Goal: Find specific page/section

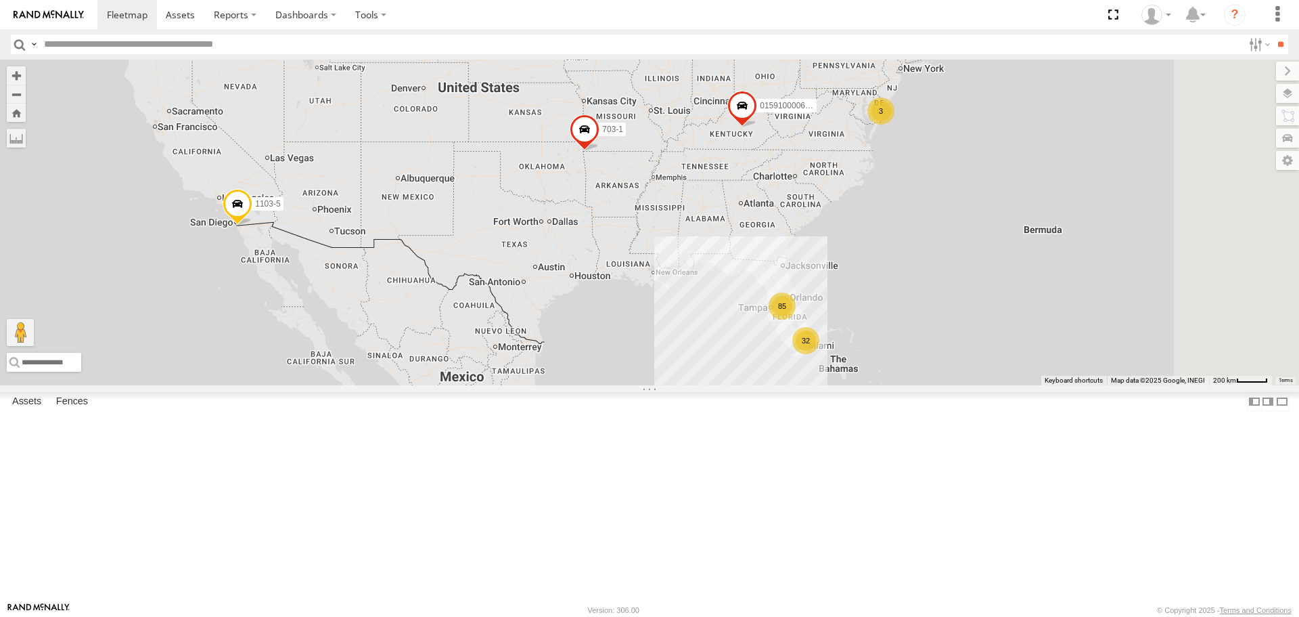
drag, startPoint x: 899, startPoint y: 458, endPoint x: 805, endPoint y: 426, distance: 99.3
click at [805, 384] on div "015910000671878 1103-5 703-1 85 32 3 602" at bounding box center [649, 222] width 1299 height 325
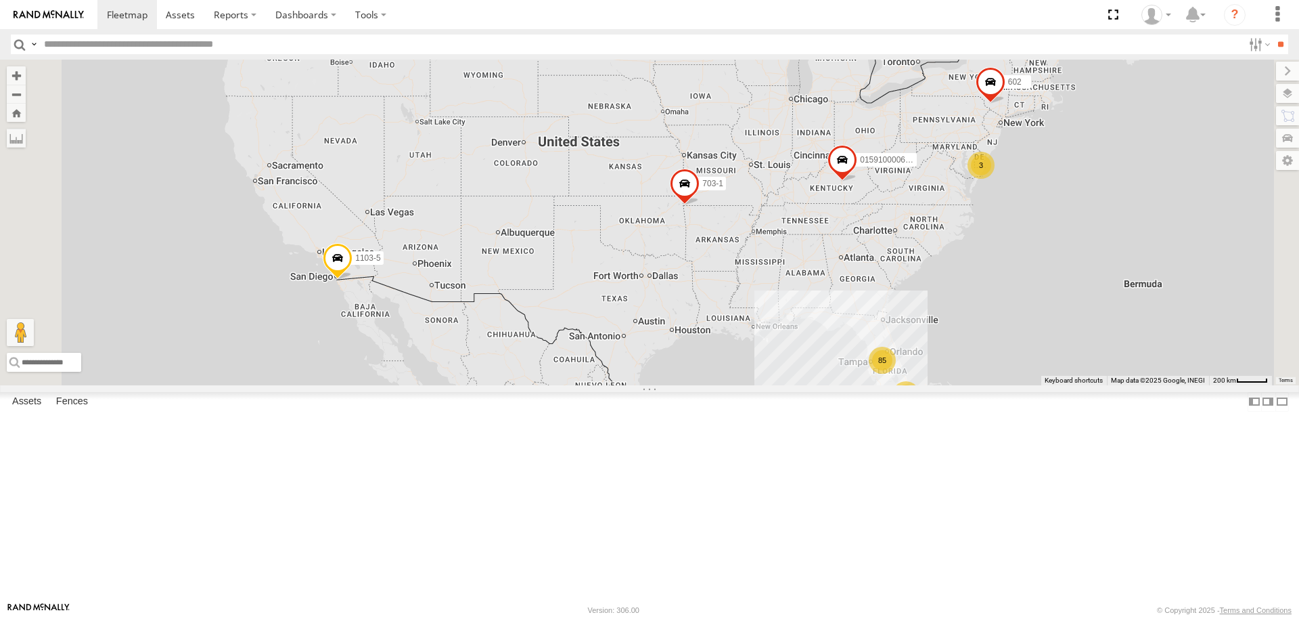
drag, startPoint x: 425, startPoint y: 453, endPoint x: 527, endPoint y: 509, distance: 115.7
click at [527, 384] on div "015910000671878 1103-5 703-1 85 32 3 602" at bounding box center [649, 222] width 1299 height 325
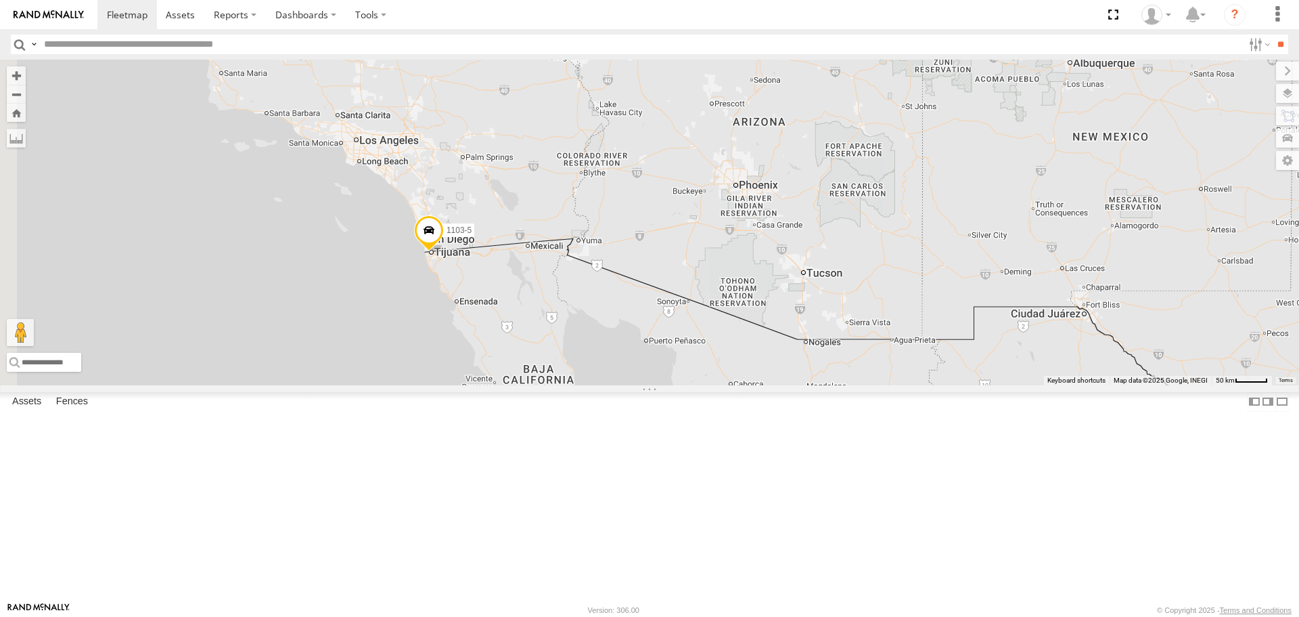
drag, startPoint x: 573, startPoint y: 196, endPoint x: 805, endPoint y: 455, distance: 348.9
click at [805, 384] on div "015910000671878 1103-5 703-1 602" at bounding box center [649, 222] width 1299 height 325
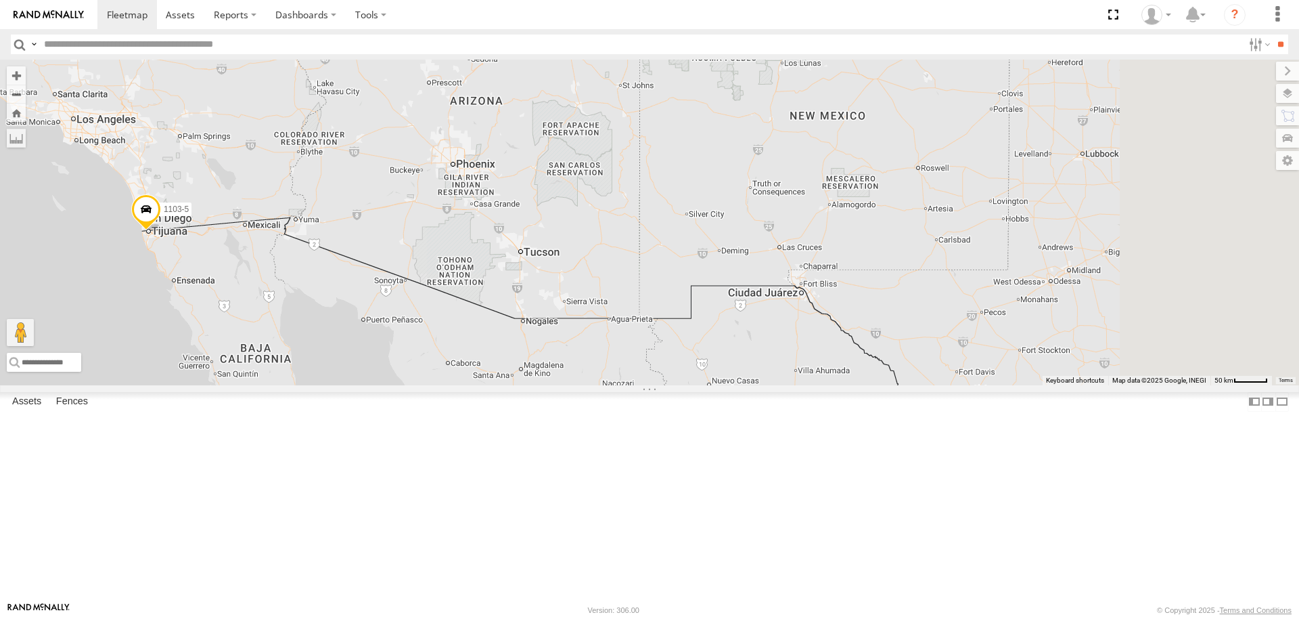
drag, startPoint x: 1108, startPoint y: 385, endPoint x: 646, endPoint y: 355, distance: 462.5
click at [646, 355] on div "015910000671878 1103-5 703-1 602" at bounding box center [649, 222] width 1299 height 325
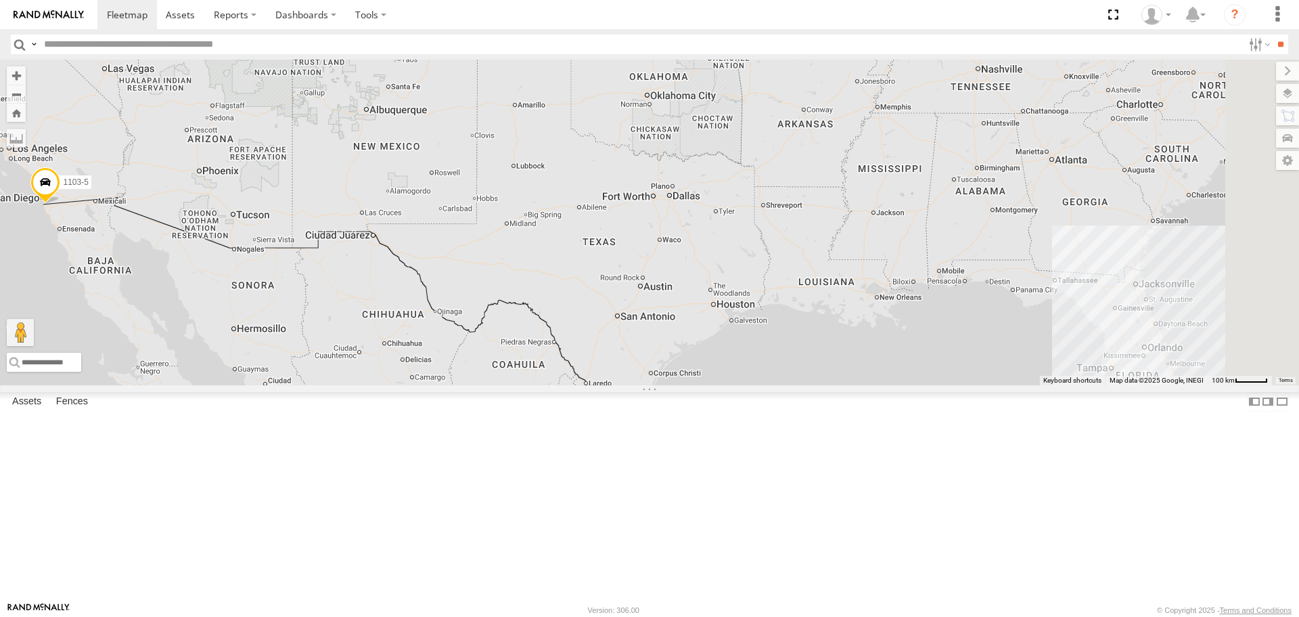
drag, startPoint x: 898, startPoint y: 407, endPoint x: 718, endPoint y: 389, distance: 180.9
click at [718, 384] on div "015910000671878 1103-5 703-1 602" at bounding box center [649, 222] width 1299 height 325
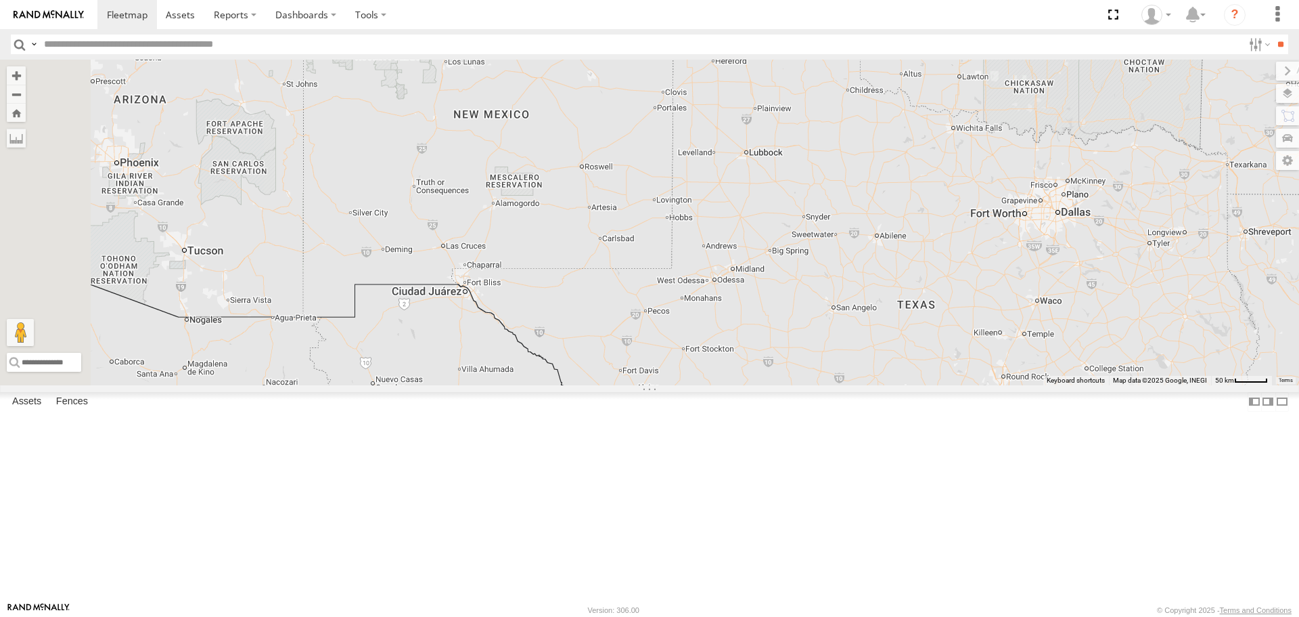
drag, startPoint x: 566, startPoint y: 324, endPoint x: 617, endPoint y: 334, distance: 51.9
click at [775, 384] on div "015910000671878 1103-5 703-1 602" at bounding box center [649, 222] width 1299 height 325
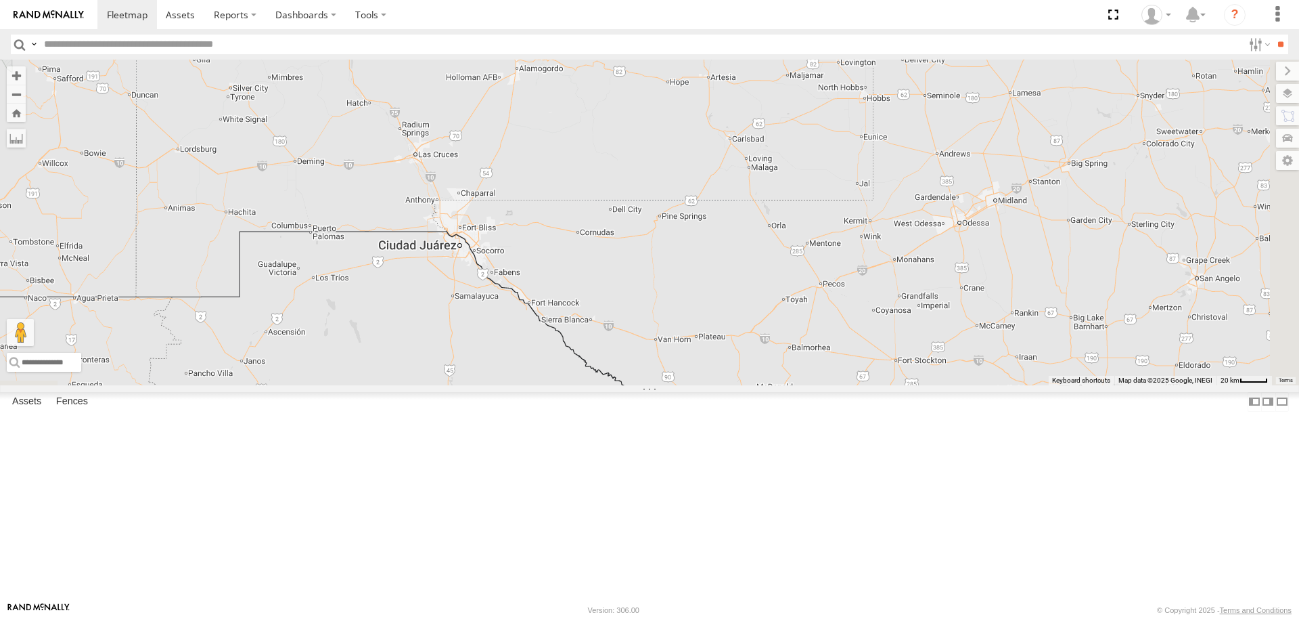
drag, startPoint x: 833, startPoint y: 450, endPoint x: 710, endPoint y: 326, distance: 175.2
click at [710, 326] on div "015910000671878 1103-5 703-1 602" at bounding box center [649, 222] width 1299 height 325
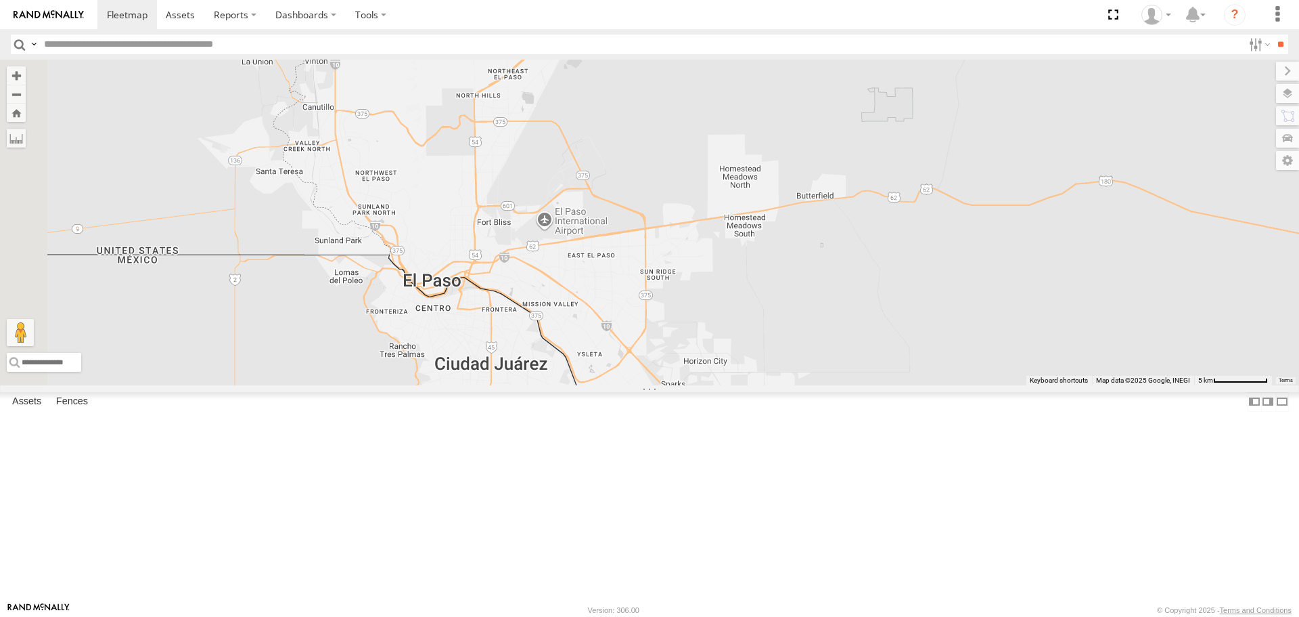
drag, startPoint x: 512, startPoint y: 303, endPoint x: 837, endPoint y: 201, distance: 340.6
click at [835, 202] on div "015910000671878 1103-5 703-1 602" at bounding box center [649, 222] width 1299 height 325
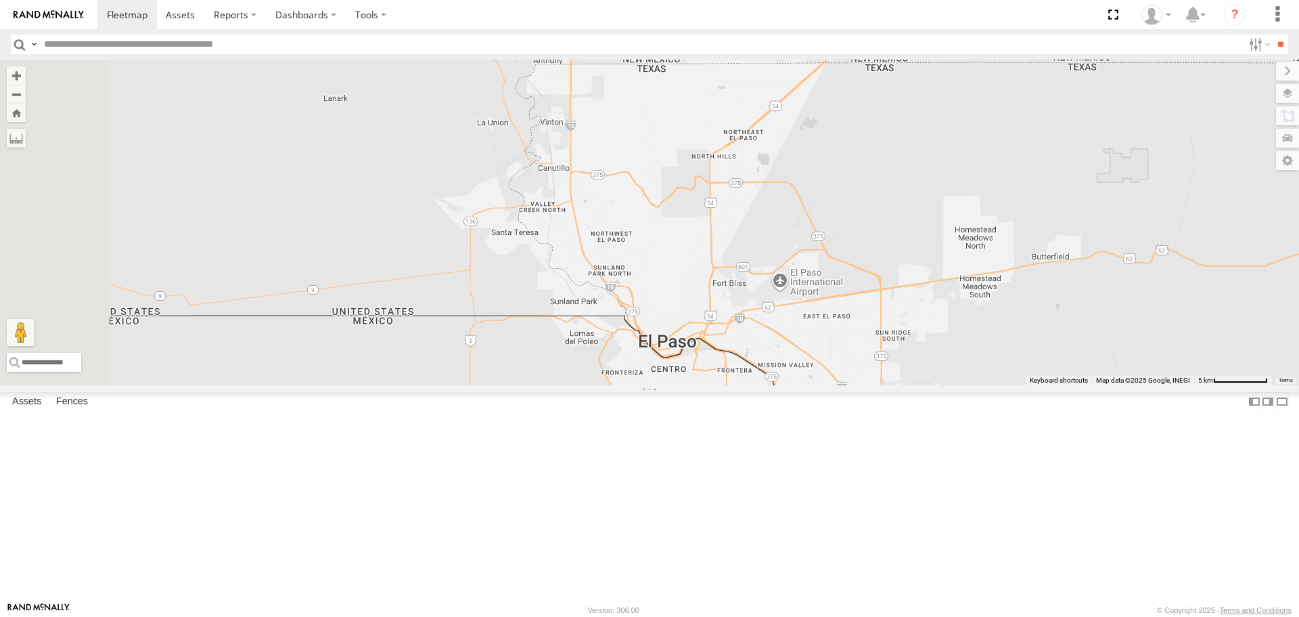
drag, startPoint x: 614, startPoint y: 239, endPoint x: 832, endPoint y: 309, distance: 228.8
click at [844, 311] on div "015910000671878 1103-5 703-1 602" at bounding box center [649, 222] width 1299 height 325
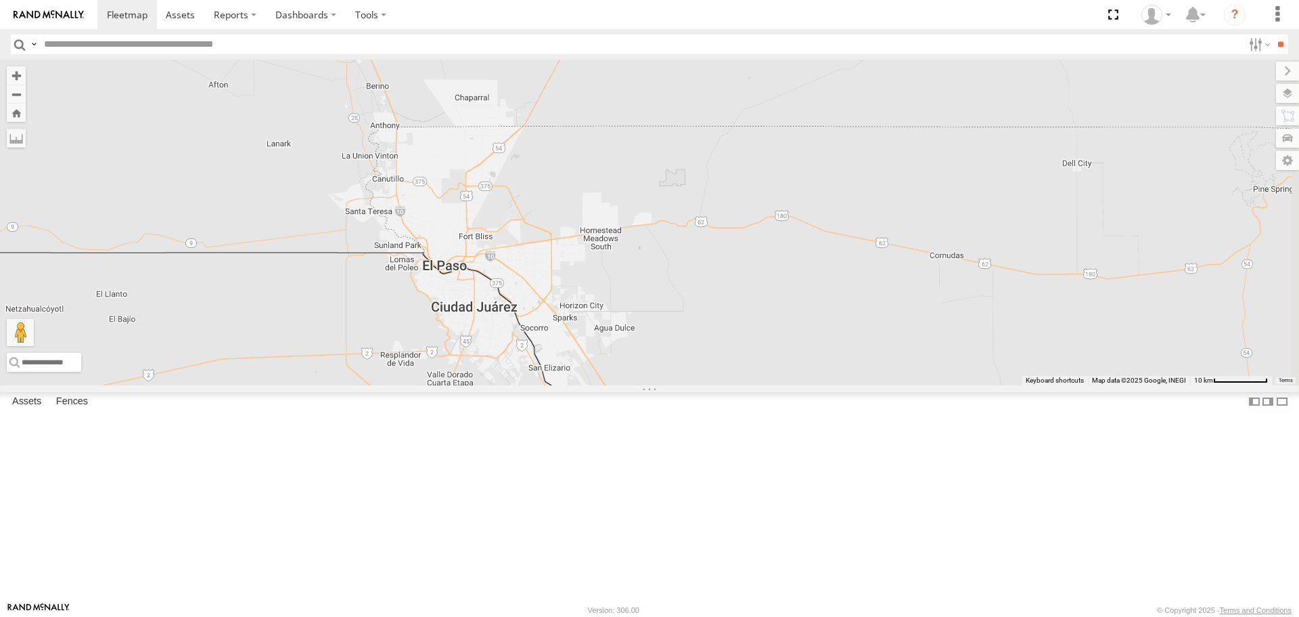
drag, startPoint x: 826, startPoint y: 276, endPoint x: 615, endPoint y: 277, distance: 211.8
click at [613, 276] on div "015910000671878 1103-5 703-1 602" at bounding box center [649, 222] width 1299 height 325
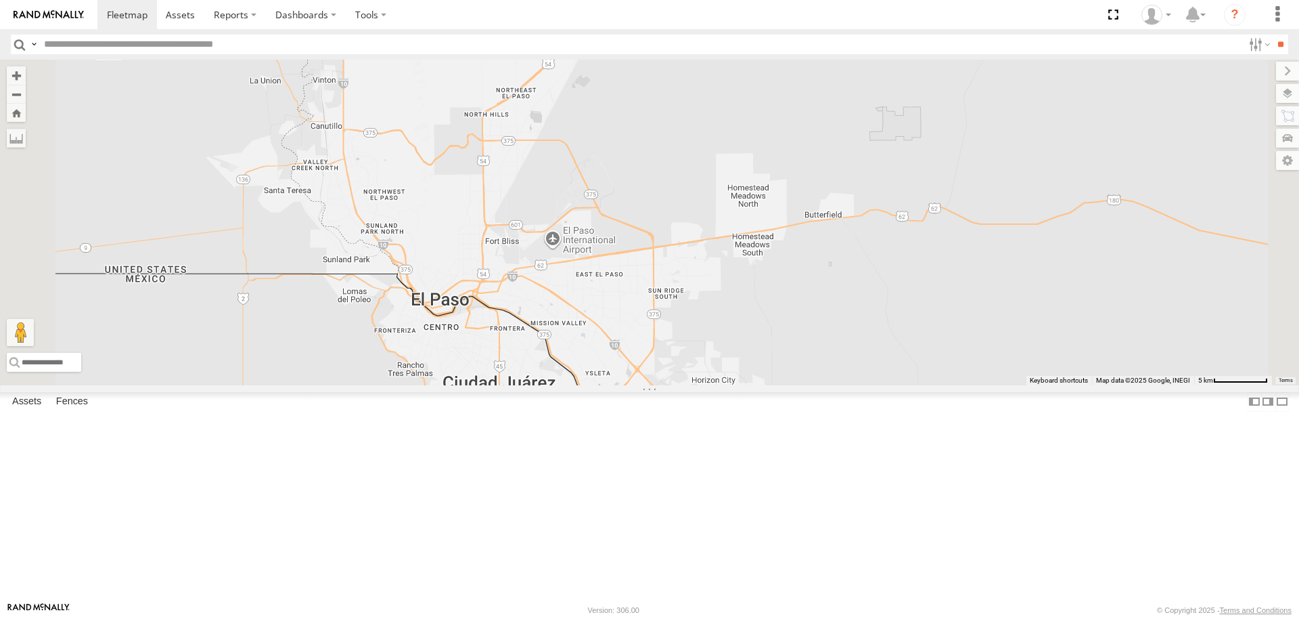
drag, startPoint x: 669, startPoint y: 318, endPoint x: 745, endPoint y: 269, distance: 90.7
click at [745, 269] on div "015910000671878 1103-5 703-1 602" at bounding box center [649, 222] width 1299 height 325
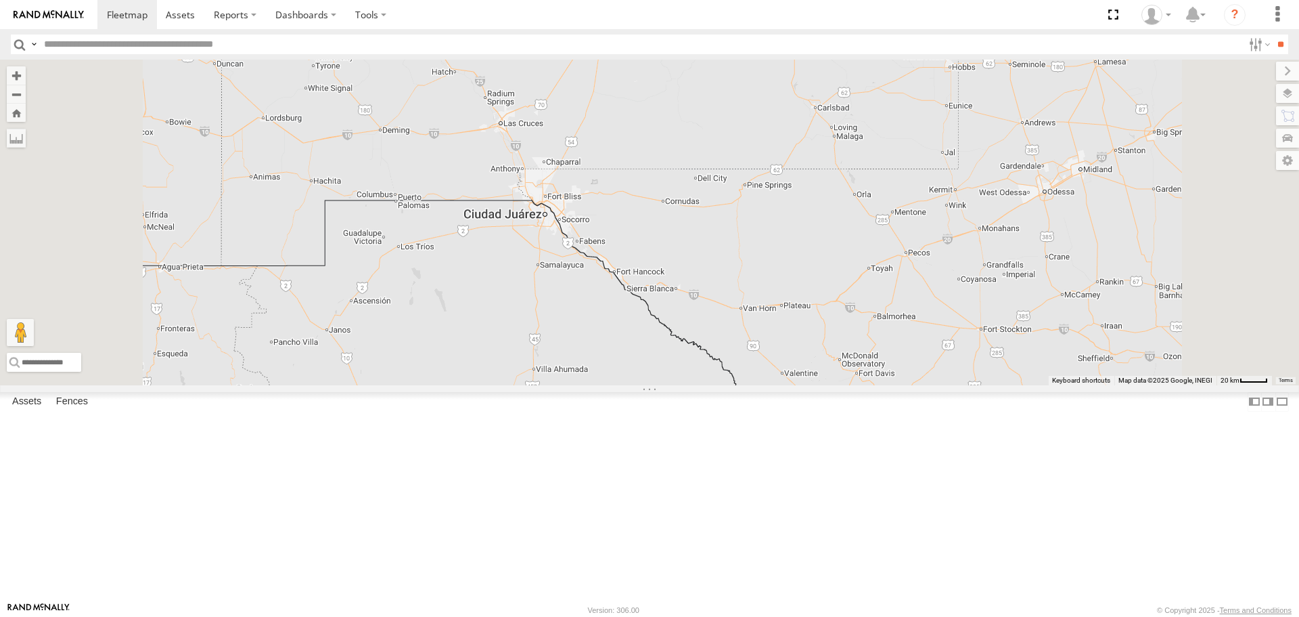
drag, startPoint x: 741, startPoint y: 272, endPoint x: 721, endPoint y: 294, distance: 29.7
click at [721, 294] on div "015910000671878 1103-5 703-1 602" at bounding box center [649, 222] width 1299 height 325
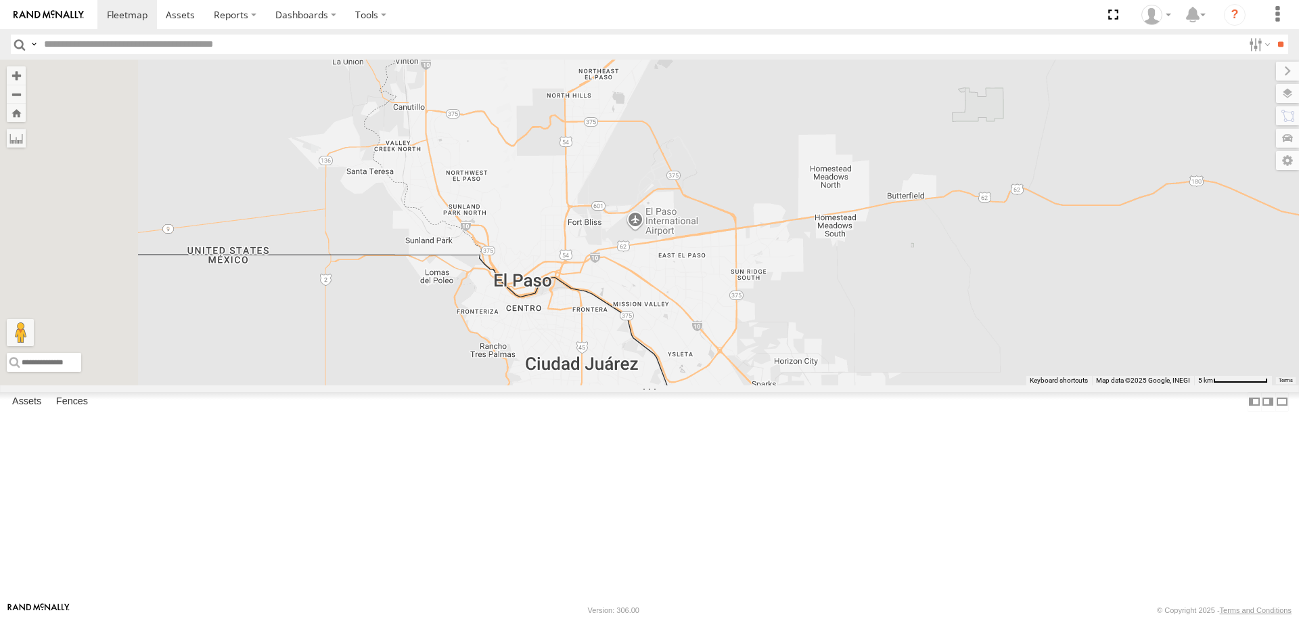
drag, startPoint x: 712, startPoint y: 370, endPoint x: 818, endPoint y: 229, distance: 176.4
click at [818, 229] on div "015910000671878 1103-5 703-1 602" at bounding box center [649, 222] width 1299 height 325
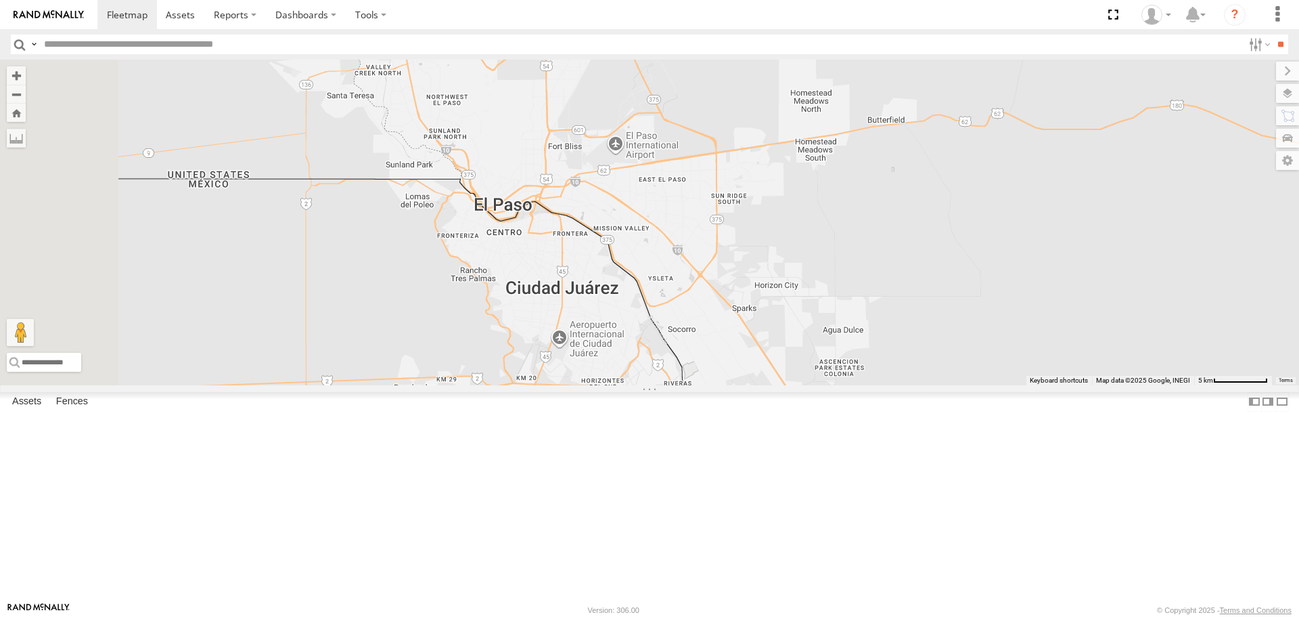
drag, startPoint x: 699, startPoint y: 443, endPoint x: 680, endPoint y: 366, distance: 79.4
click at [680, 366] on div "015910000671878 1103-5 703-1 602" at bounding box center [649, 222] width 1299 height 325
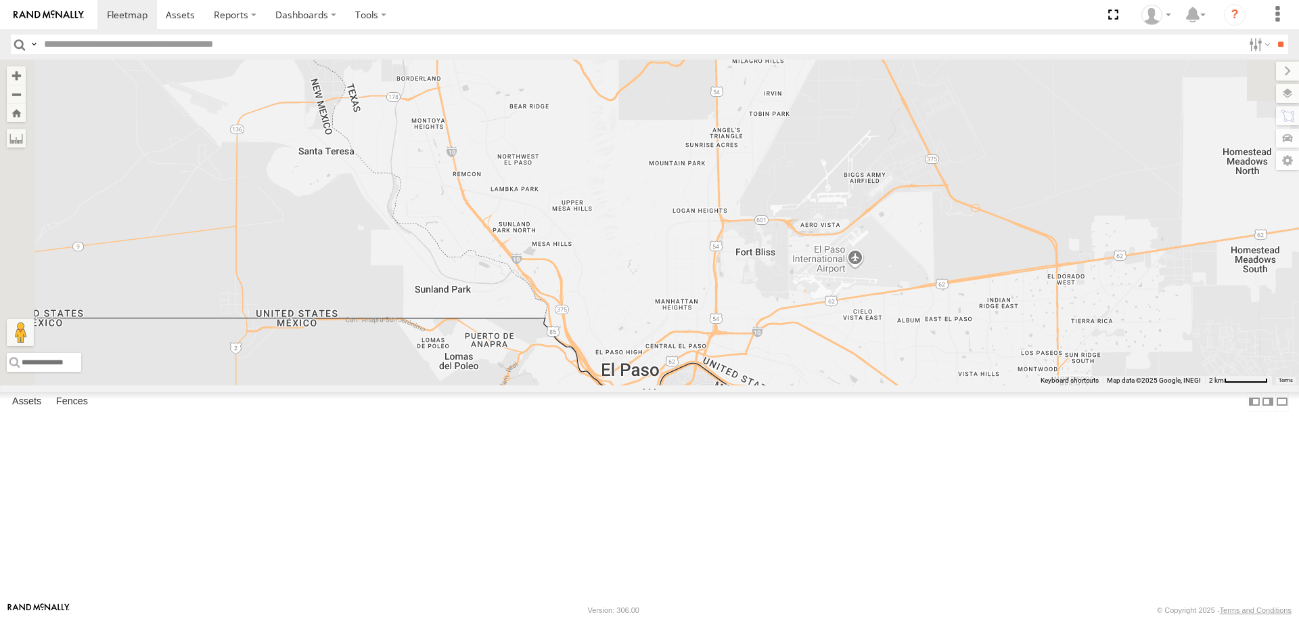
drag, startPoint x: 615, startPoint y: 196, endPoint x: 751, endPoint y: 399, distance: 244.4
click at [751, 384] on div "015910000671878 1103-5 703-1 602" at bounding box center [649, 222] width 1299 height 325
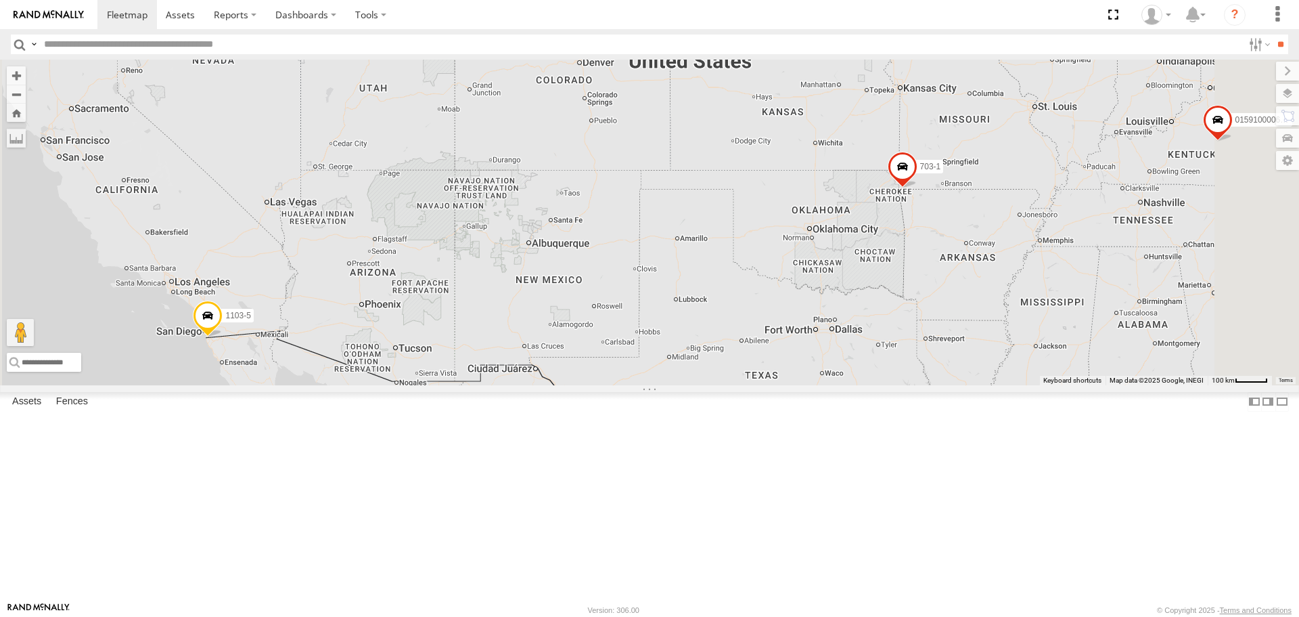
drag, startPoint x: 744, startPoint y: 345, endPoint x: 690, endPoint y: 428, distance: 98.7
click at [688, 384] on div "015910000671878 1103-5 703-1 602" at bounding box center [649, 222] width 1299 height 325
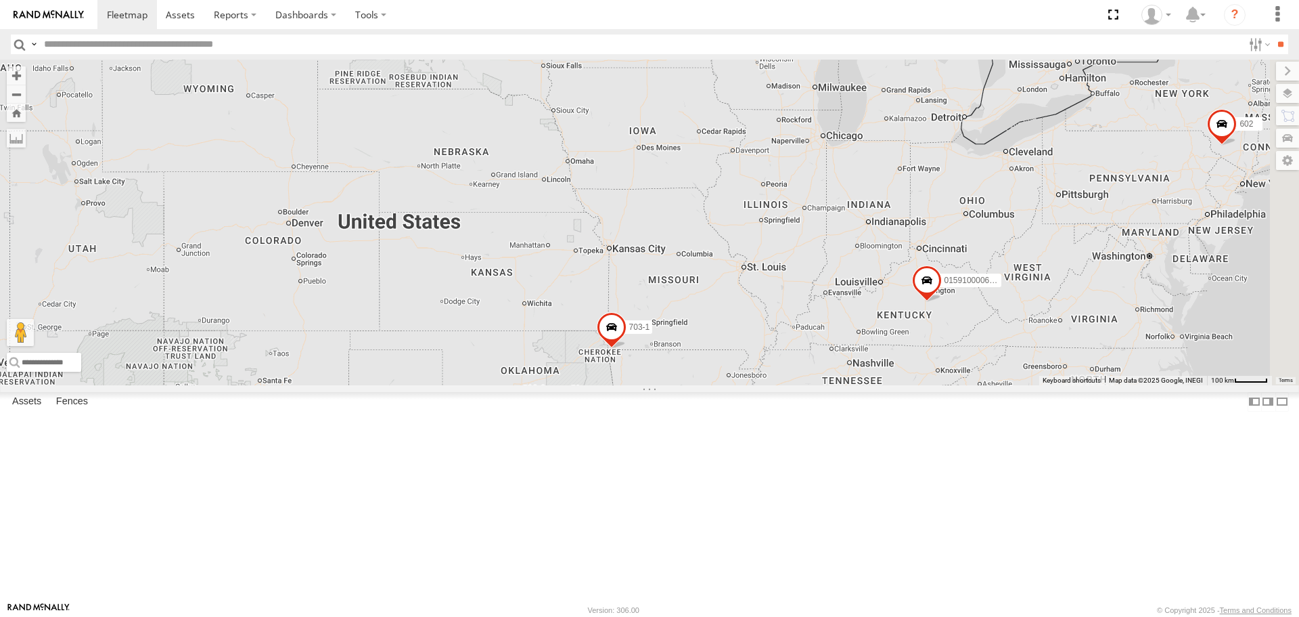
drag, startPoint x: 1023, startPoint y: 206, endPoint x: 732, endPoint y: 368, distance: 333.5
click at [732, 368] on div "015910000671878 1103-5 703-1 602" at bounding box center [649, 222] width 1299 height 325
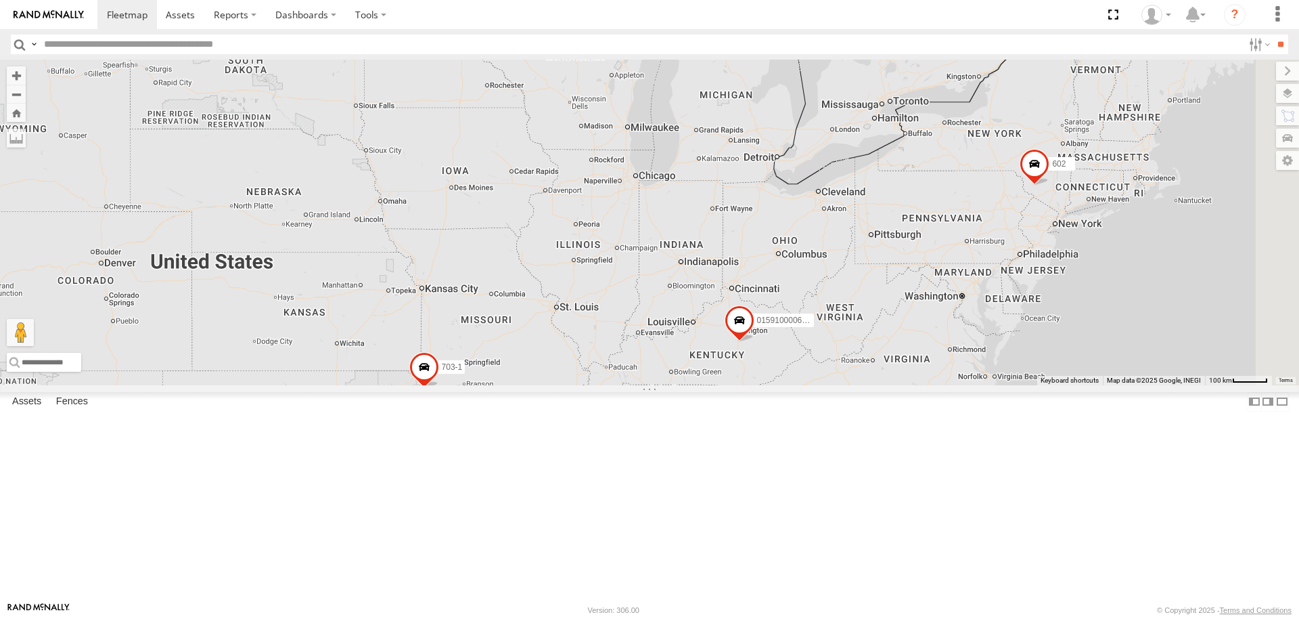
drag, startPoint x: 726, startPoint y: 313, endPoint x: 535, endPoint y: 345, distance: 192.8
click at [535, 345] on div "015910000671878 1103-5 703-1 602" at bounding box center [649, 222] width 1299 height 325
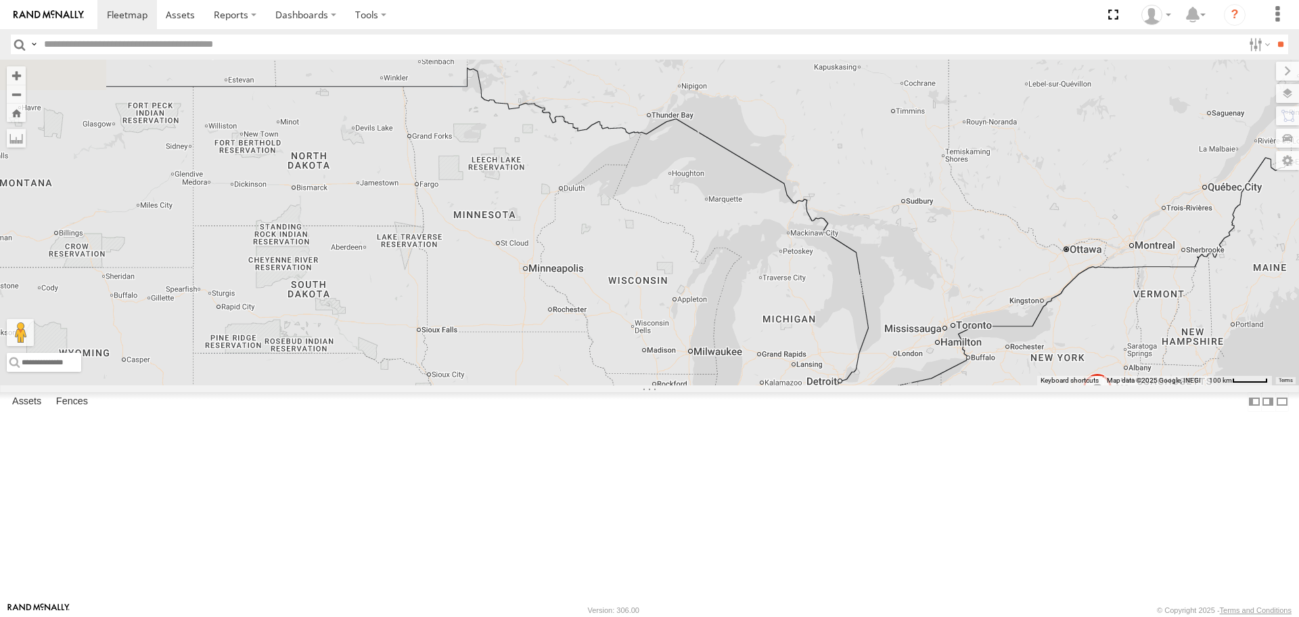
drag, startPoint x: 587, startPoint y: 171, endPoint x: 642, endPoint y: 350, distance: 187.5
click at [650, 384] on div "015910000671878 1103-5 703-1 602 2 703-3" at bounding box center [649, 222] width 1299 height 325
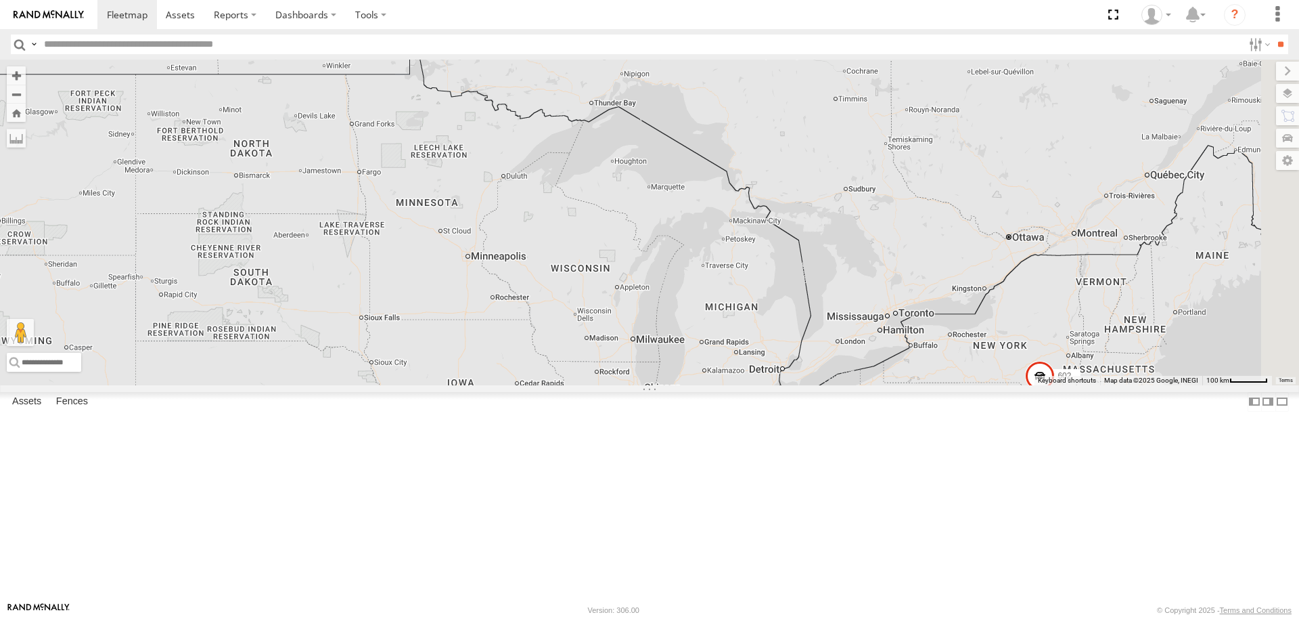
drag, startPoint x: 874, startPoint y: 306, endPoint x: 692, endPoint y: 322, distance: 183.5
click at [692, 322] on div "015910000671878 1103-5 703-1 602 703-3" at bounding box center [649, 222] width 1299 height 325
